Goal: Transaction & Acquisition: Purchase product/service

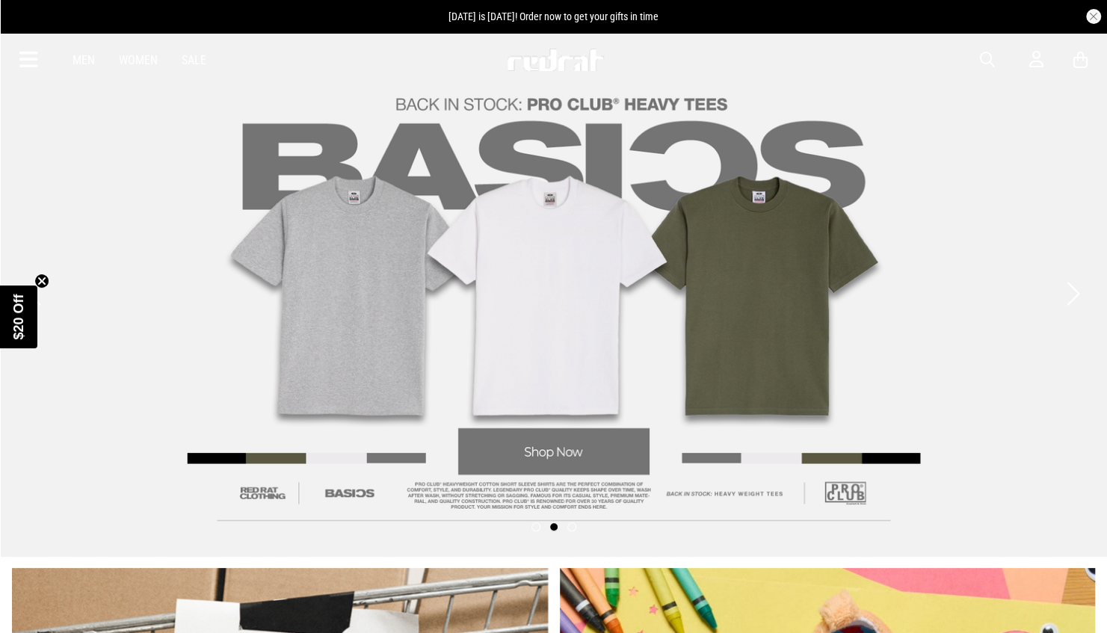
click at [84, 54] on link "Men" at bounding box center [84, 60] width 22 height 14
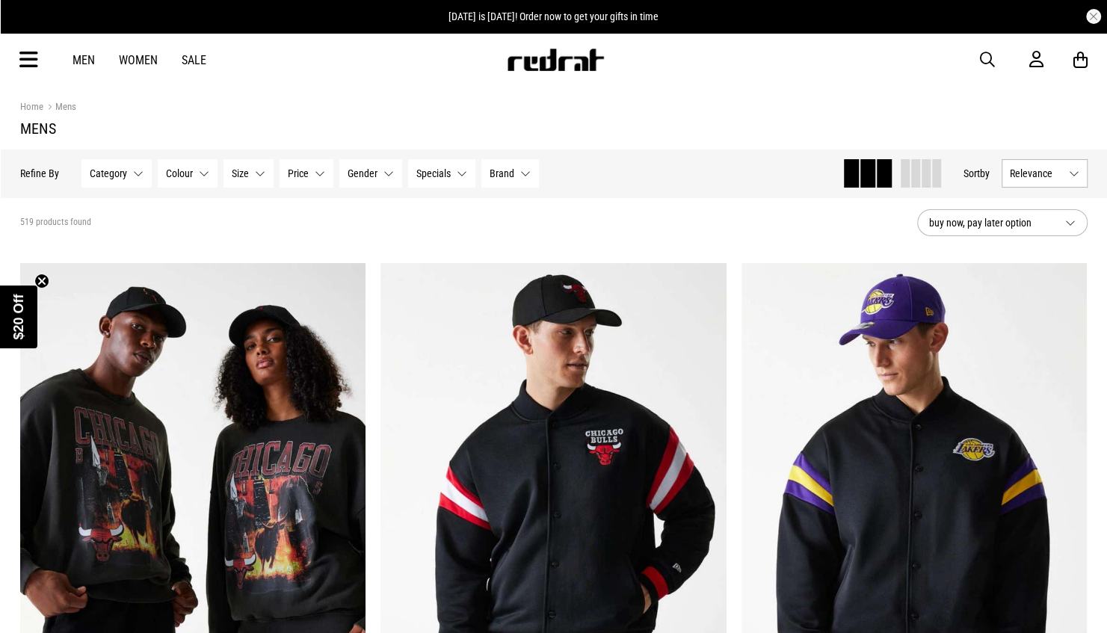
click at [31, 58] on icon at bounding box center [28, 60] width 19 height 25
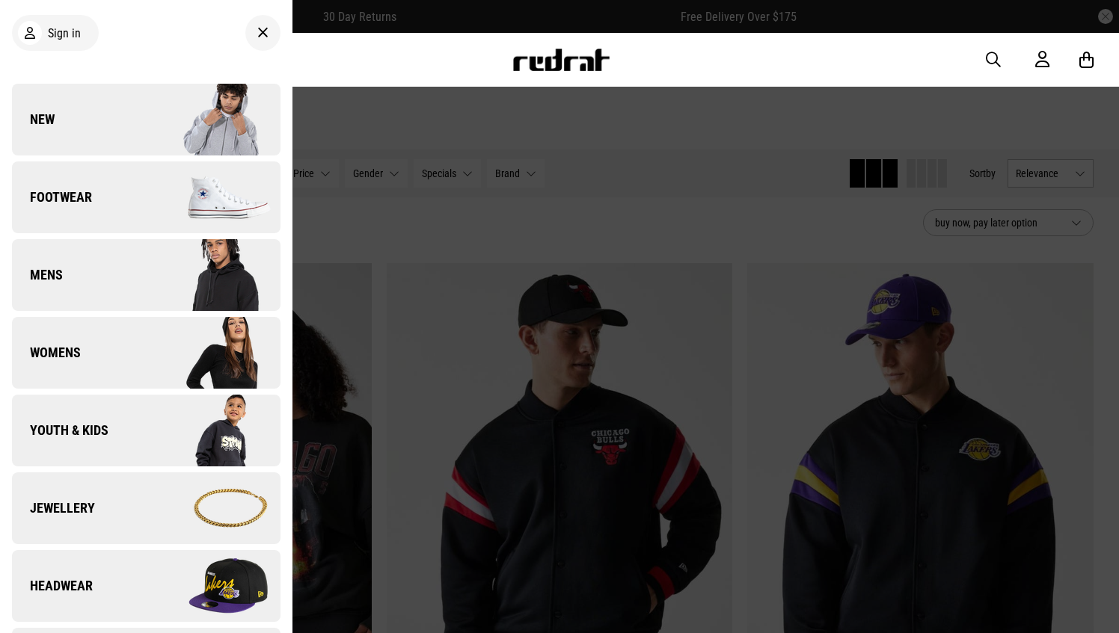
click at [73, 193] on span "Footwear" at bounding box center [52, 197] width 80 height 18
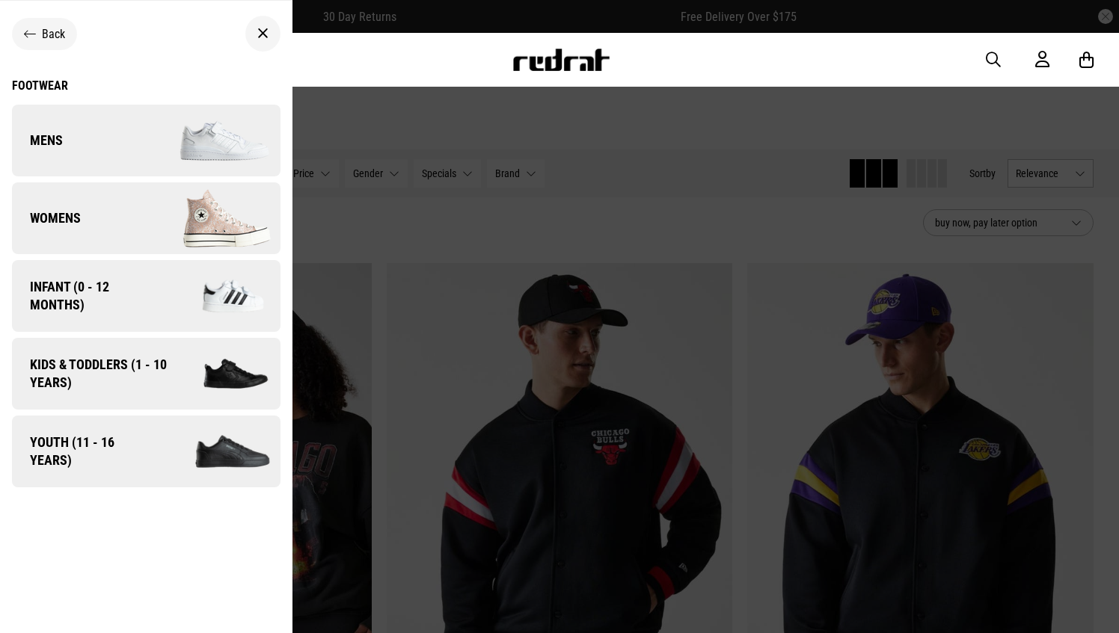
click at [97, 153] on link "Mens" at bounding box center [146, 141] width 268 height 72
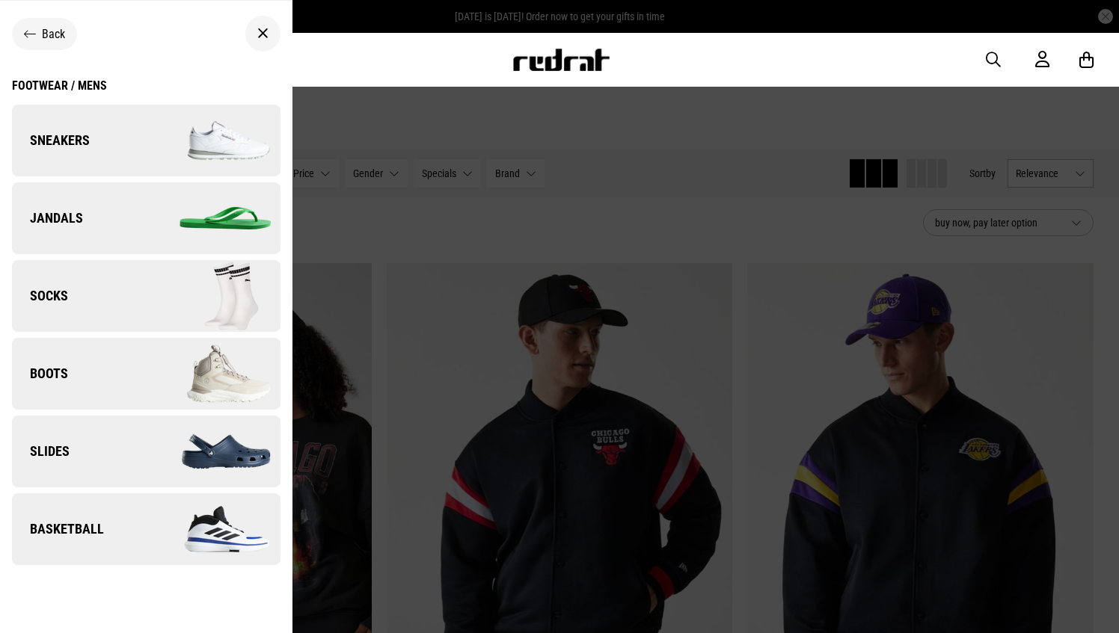
click at [153, 139] on img at bounding box center [213, 140] width 134 height 75
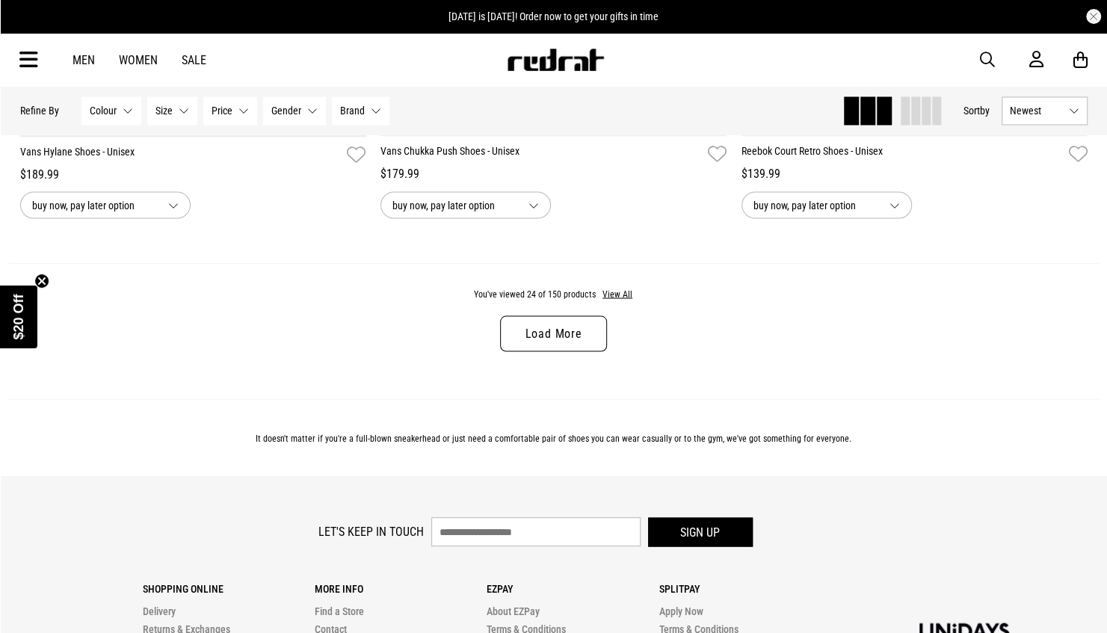
scroll to position [4786, 0]
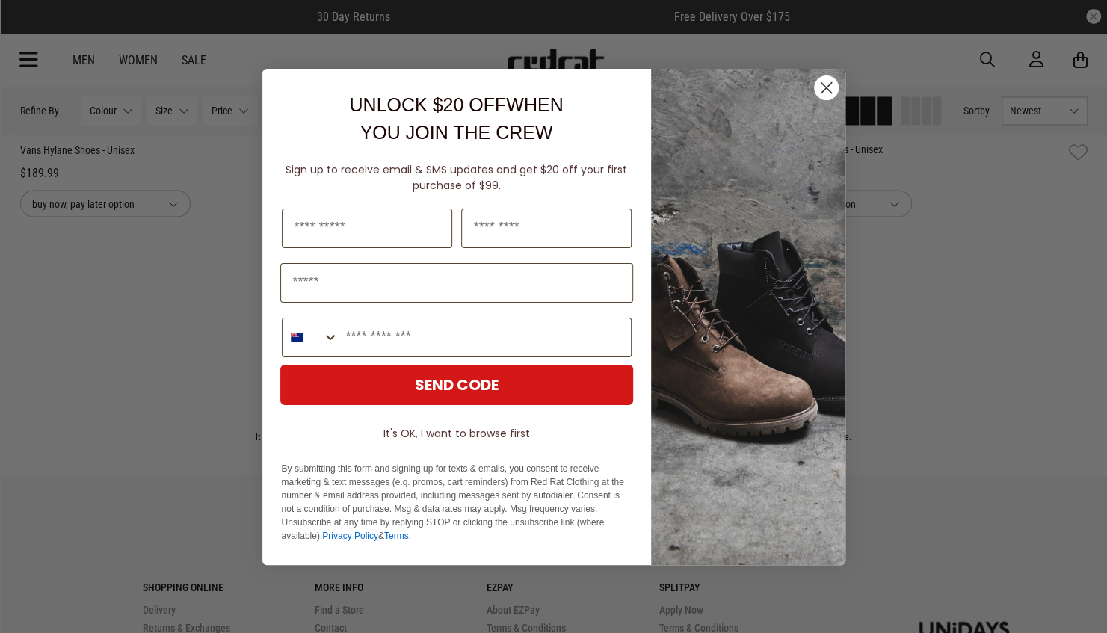
click at [827, 81] on circle "Close dialog" at bounding box center [826, 87] width 25 height 25
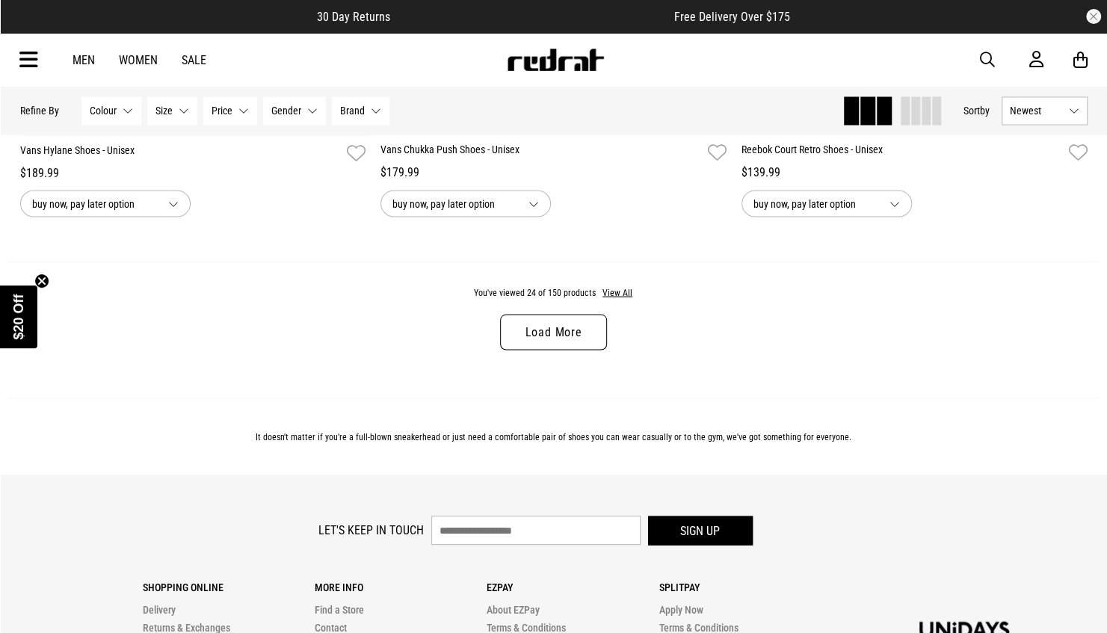
click at [77, 64] on link "Men" at bounding box center [84, 60] width 22 height 14
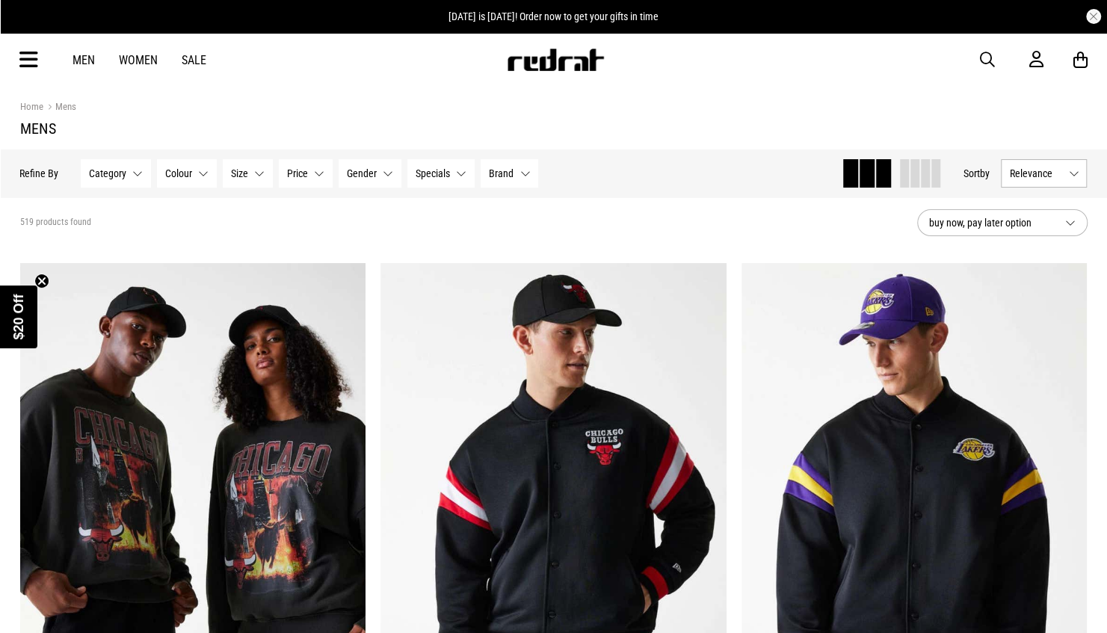
click at [29, 60] on icon at bounding box center [28, 60] width 19 height 25
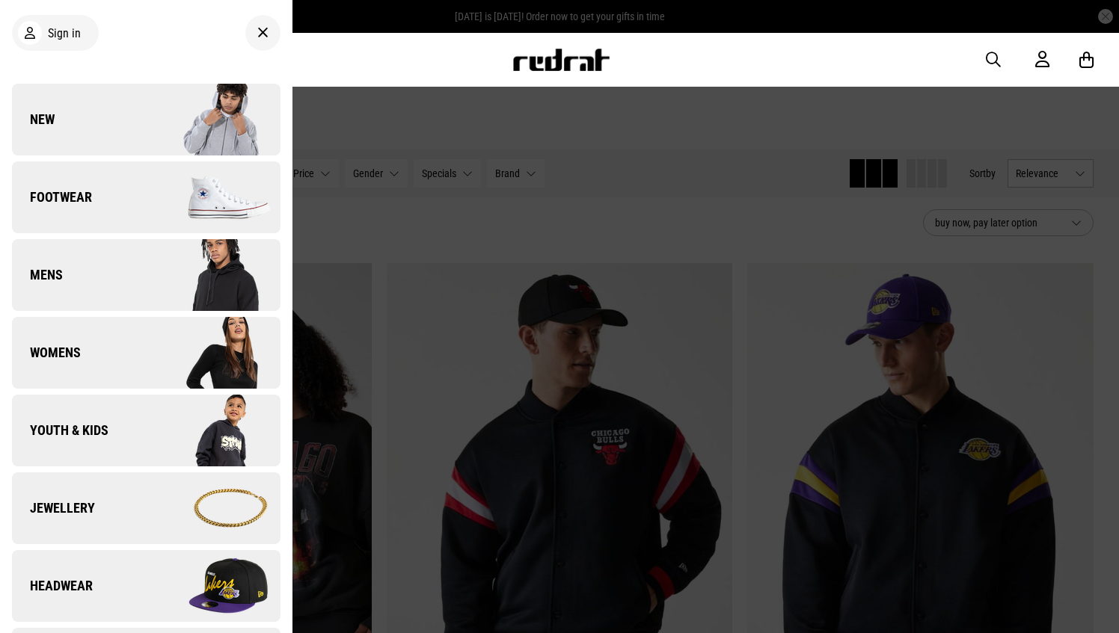
click at [110, 157] on li "New Back" at bounding box center [146, 123] width 268 height 78
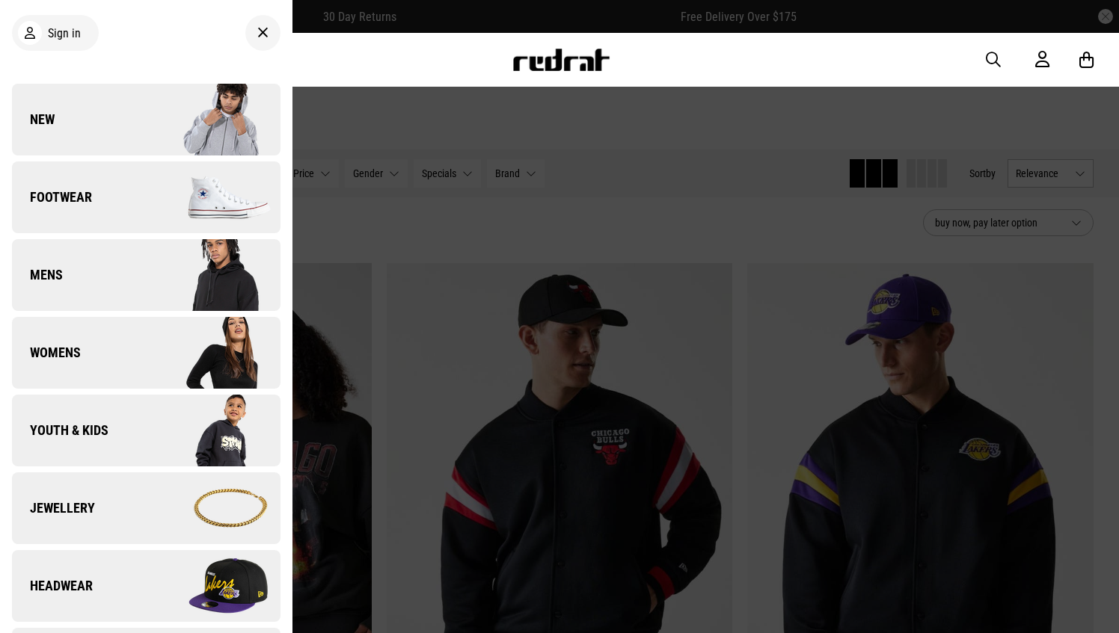
click at [109, 181] on link "Footwear" at bounding box center [146, 198] width 268 height 72
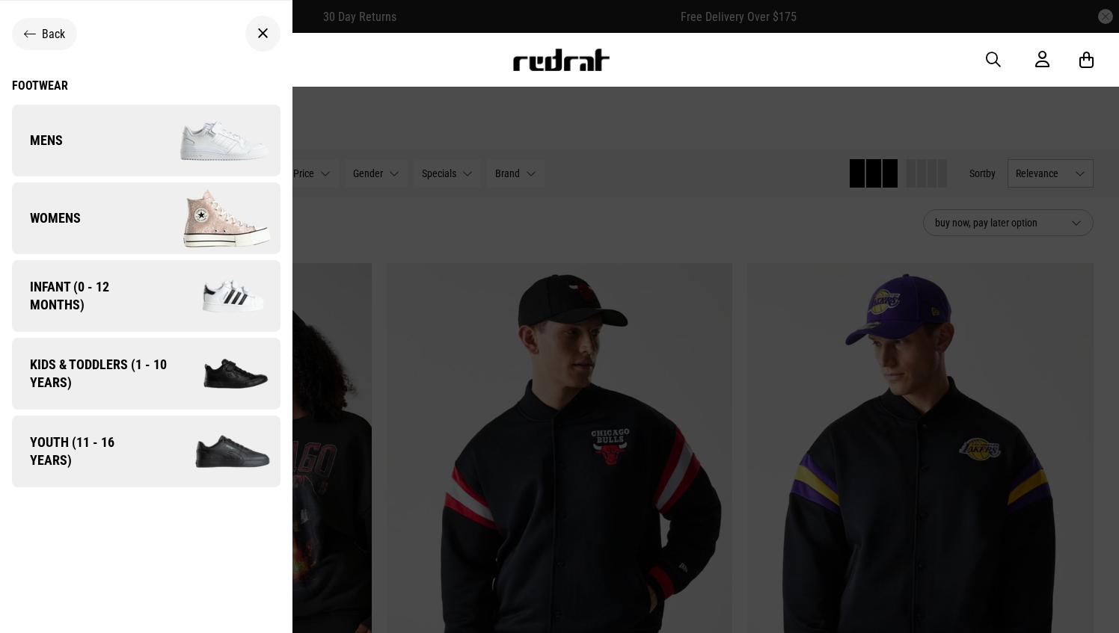
click at [109, 181] on li "Footwear Back Footwear Mens Back Footwear / Mens Sneakers Jandals Socks Boots S…" at bounding box center [146, 201] width 268 height 78
click at [125, 141] on link "Mens" at bounding box center [146, 141] width 268 height 72
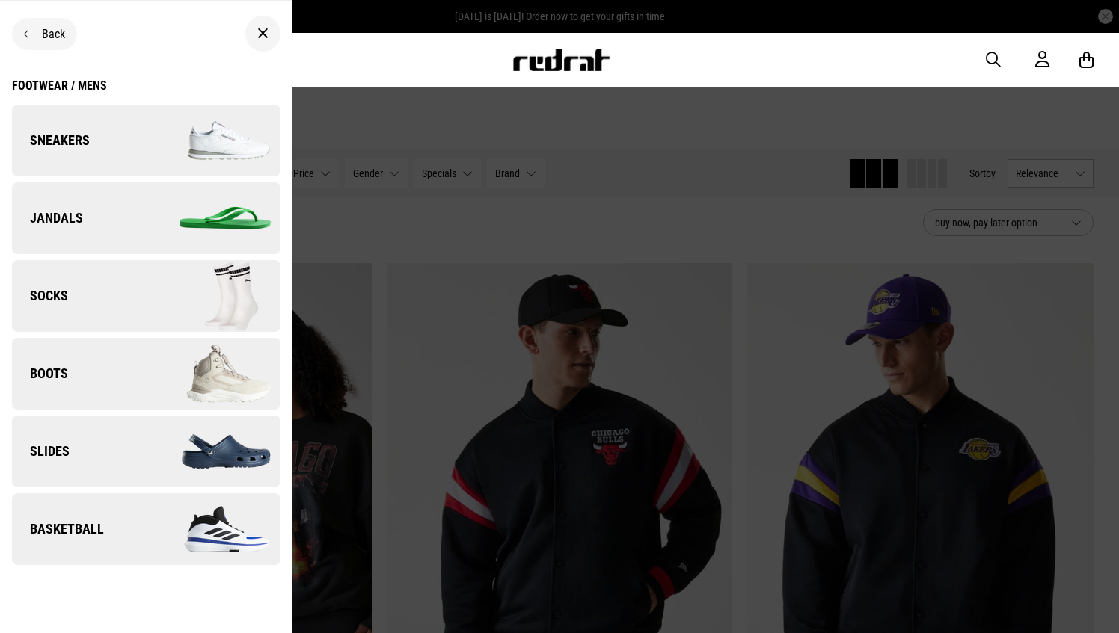
click at [160, 365] on img at bounding box center [213, 373] width 134 height 75
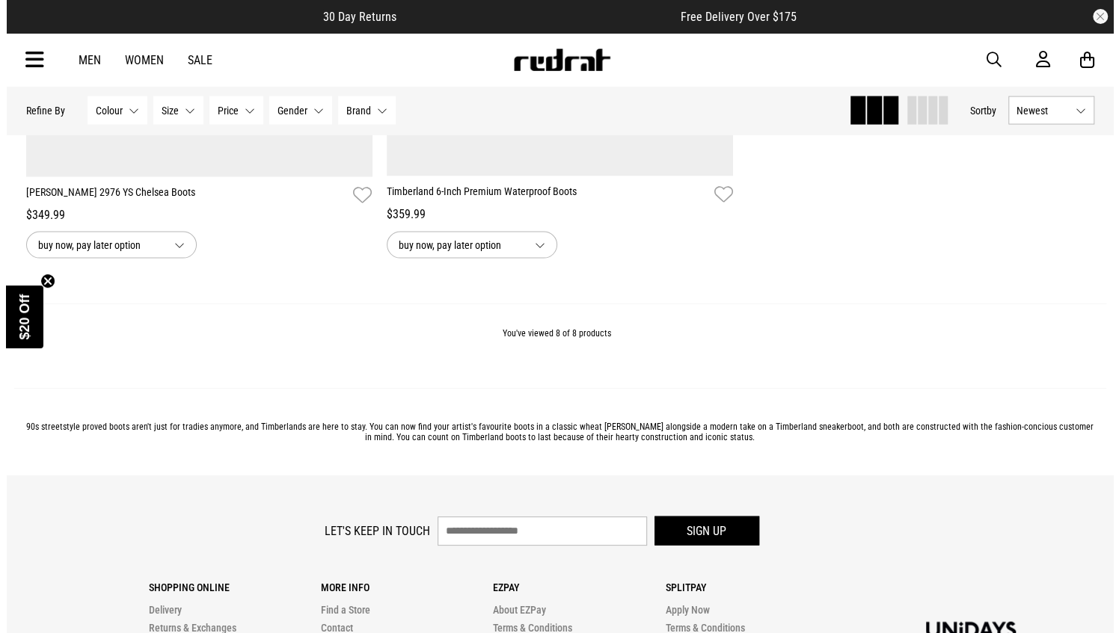
scroll to position [1765, 0]
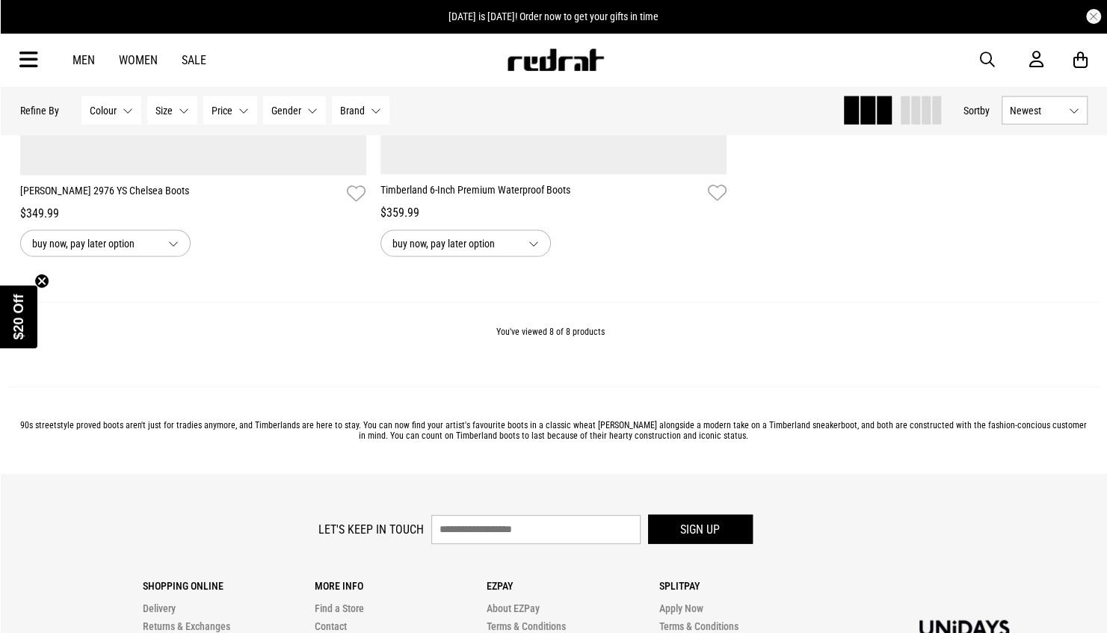
click at [24, 52] on icon at bounding box center [28, 60] width 19 height 25
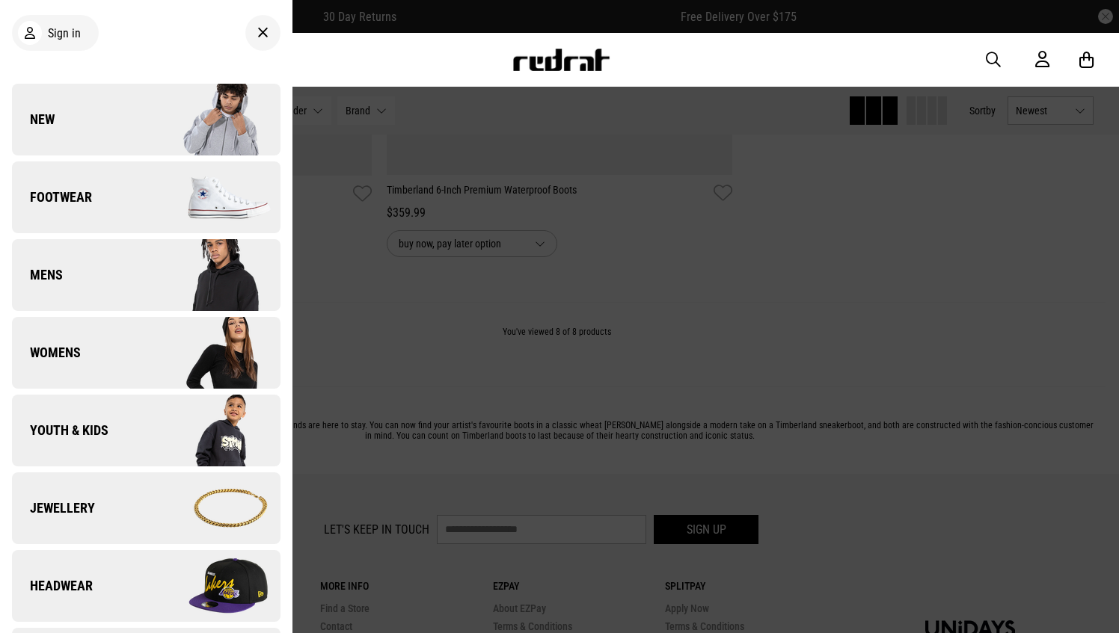
click at [33, 209] on link "Footwear" at bounding box center [146, 198] width 268 height 72
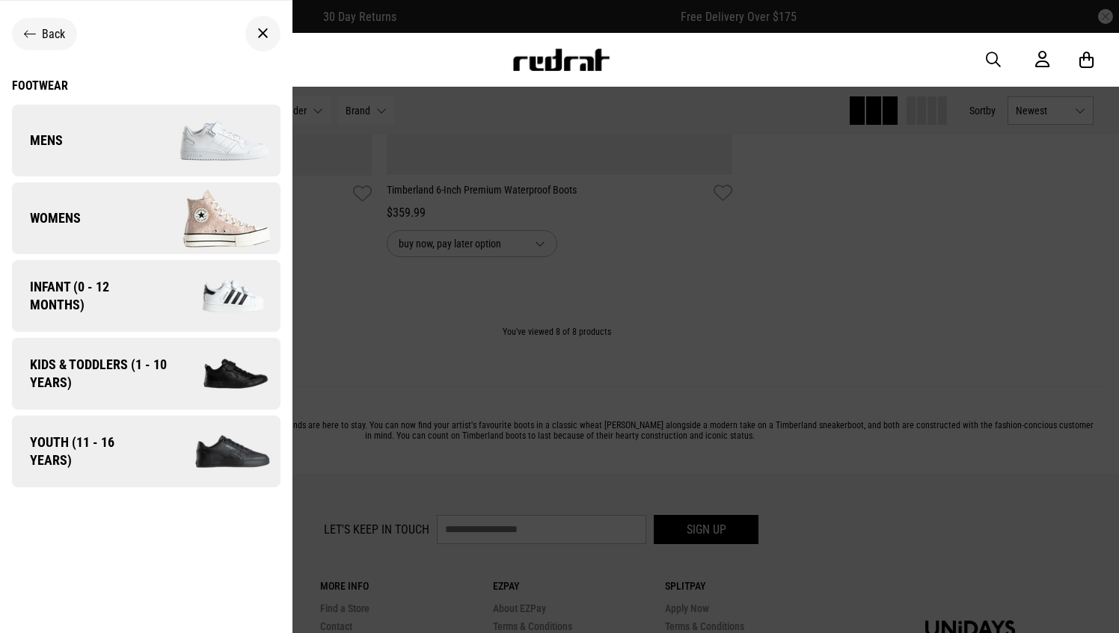
click at [58, 140] on span "Mens" at bounding box center [37, 141] width 51 height 18
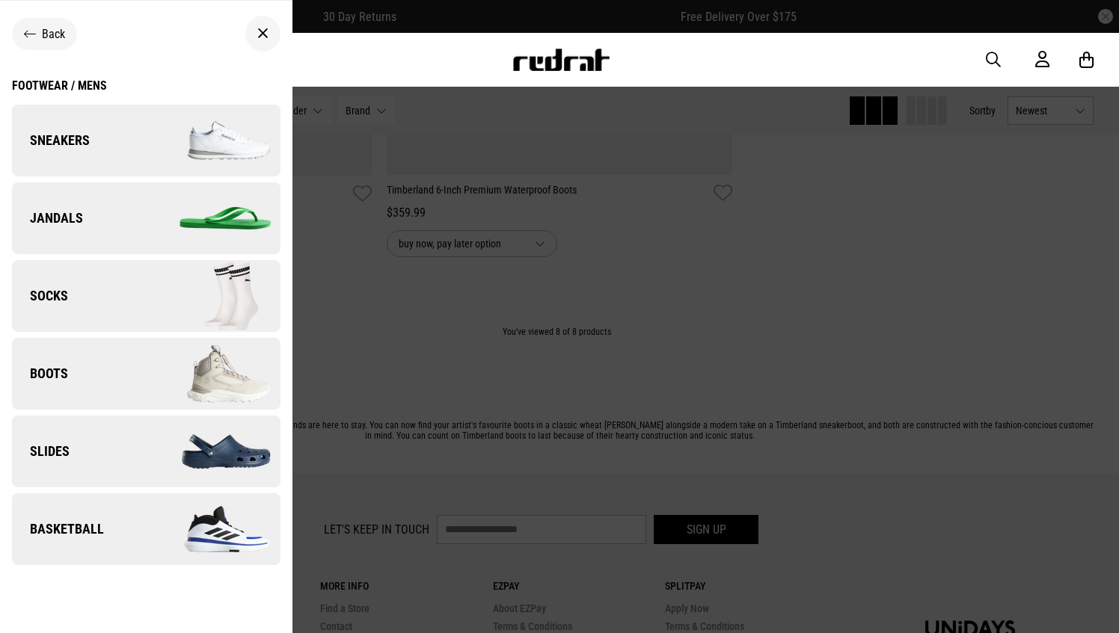
click at [115, 167] on link "Sneakers" at bounding box center [146, 141] width 268 height 72
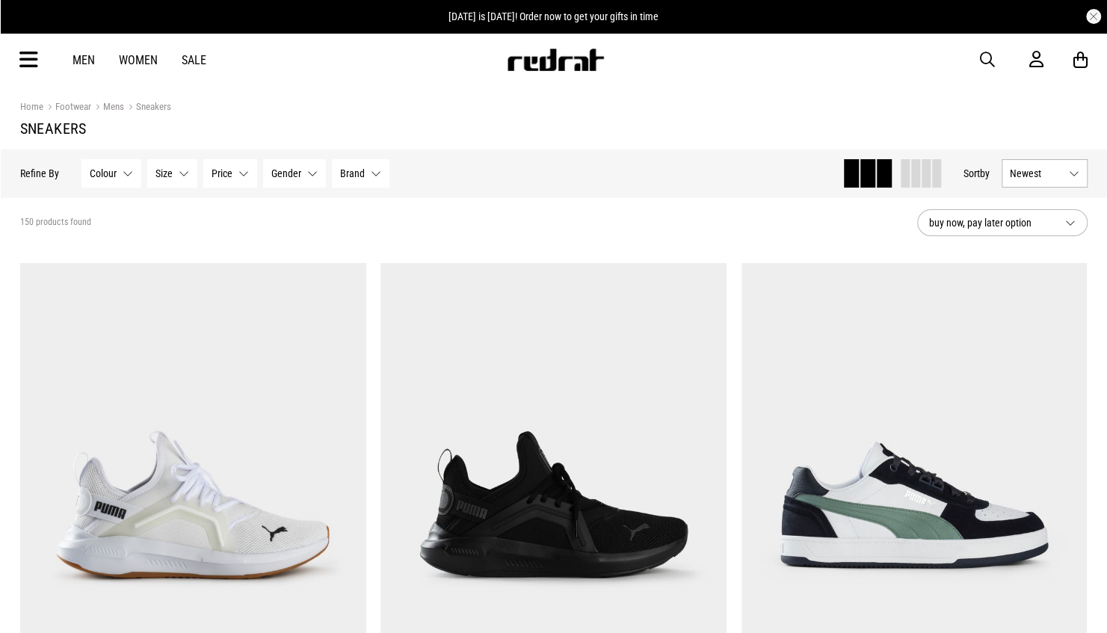
click at [371, 173] on button "Brand None selected" at bounding box center [361, 173] width 58 height 28
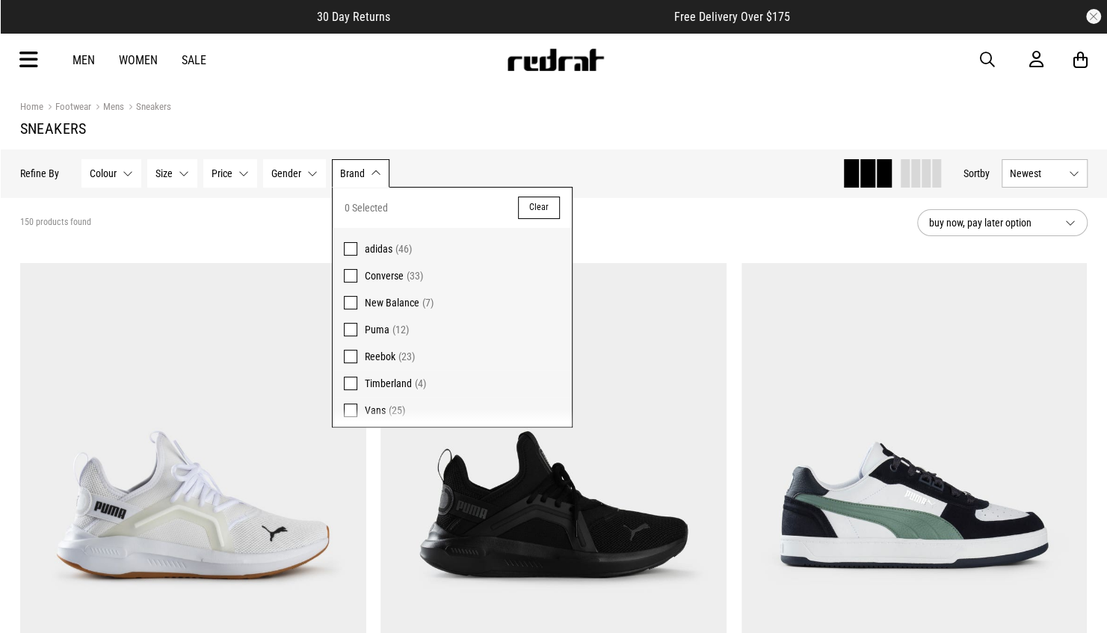
click at [347, 244] on span at bounding box center [350, 248] width 13 height 13
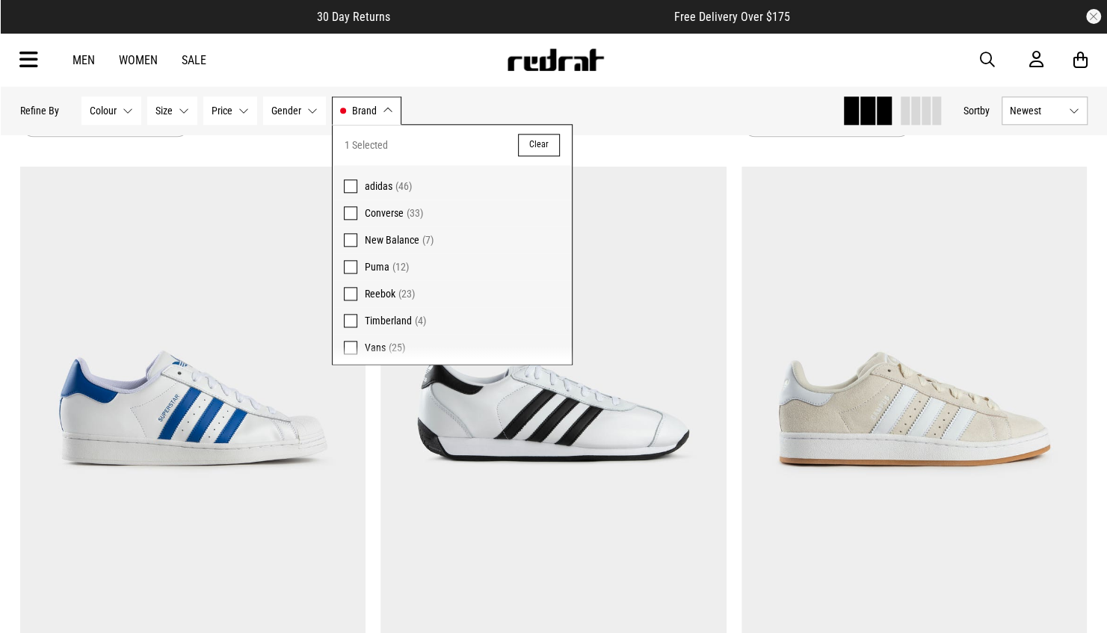
scroll to position [4839, 0]
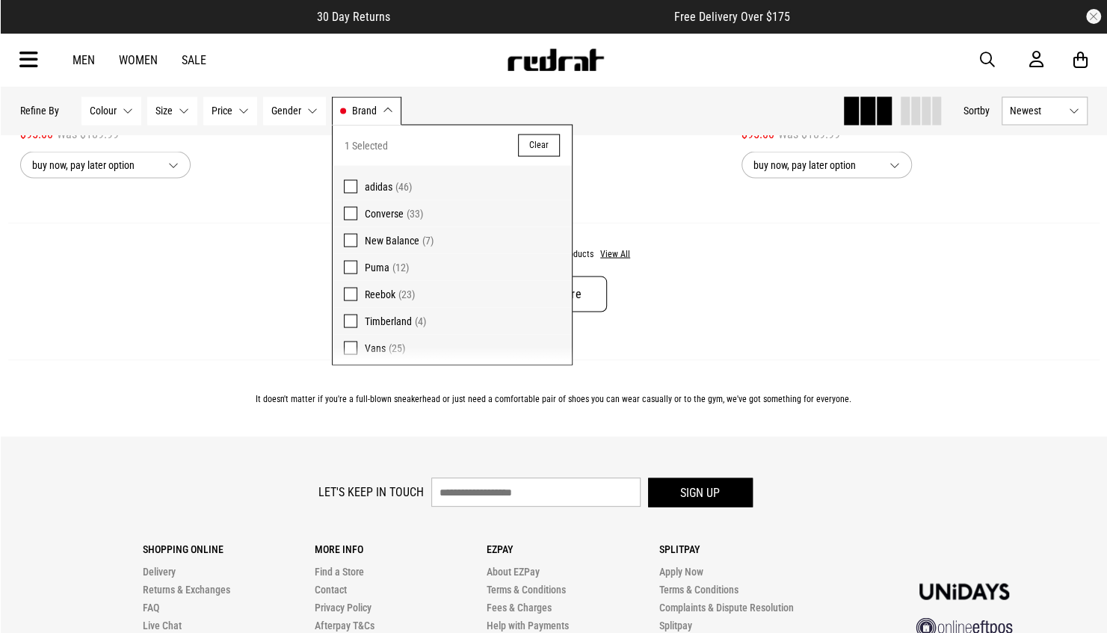
drag, startPoint x: 606, startPoint y: 286, endPoint x: 597, endPoint y: 288, distance: 8.4
click at [606, 286] on link "Load More" at bounding box center [553, 294] width 106 height 36
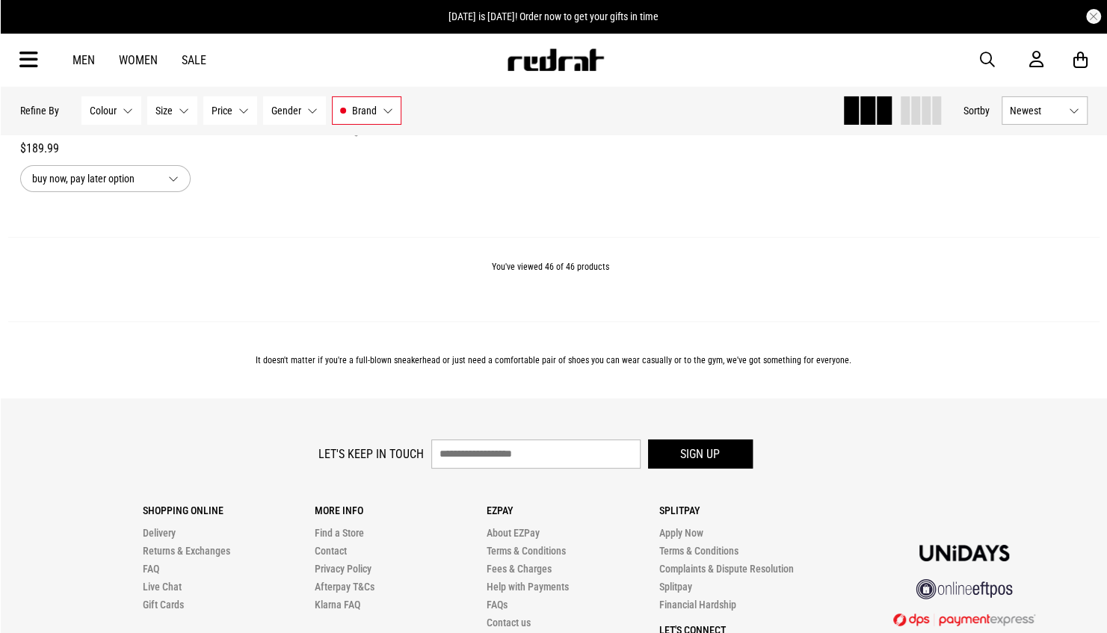
scroll to position [9614, 0]
